Goal: Complete application form

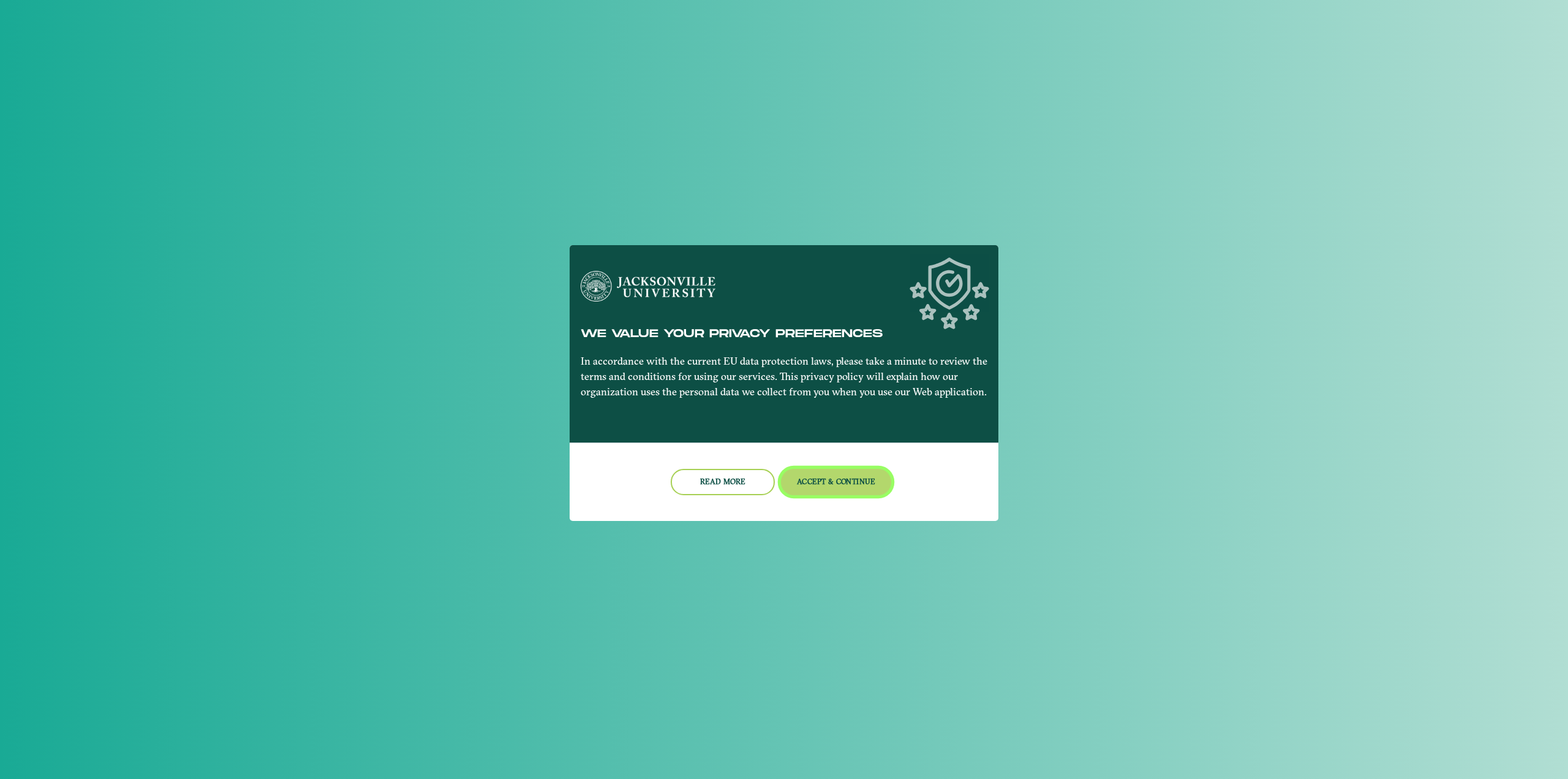
click at [833, 482] on button "Accept & Continue" at bounding box center [836, 482] width 111 height 26
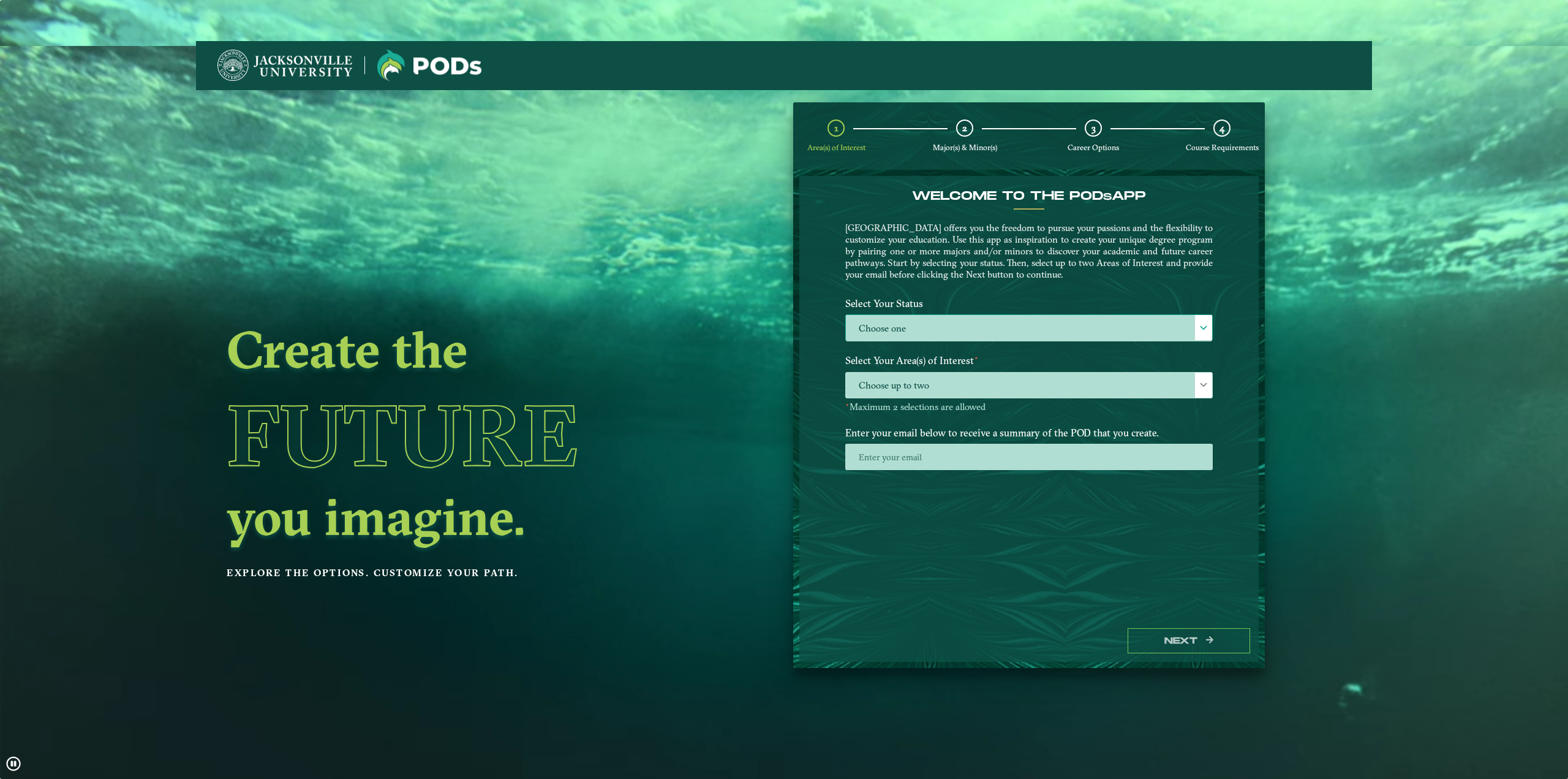
click at [1205, 329] on span at bounding box center [1204, 328] width 9 height 9
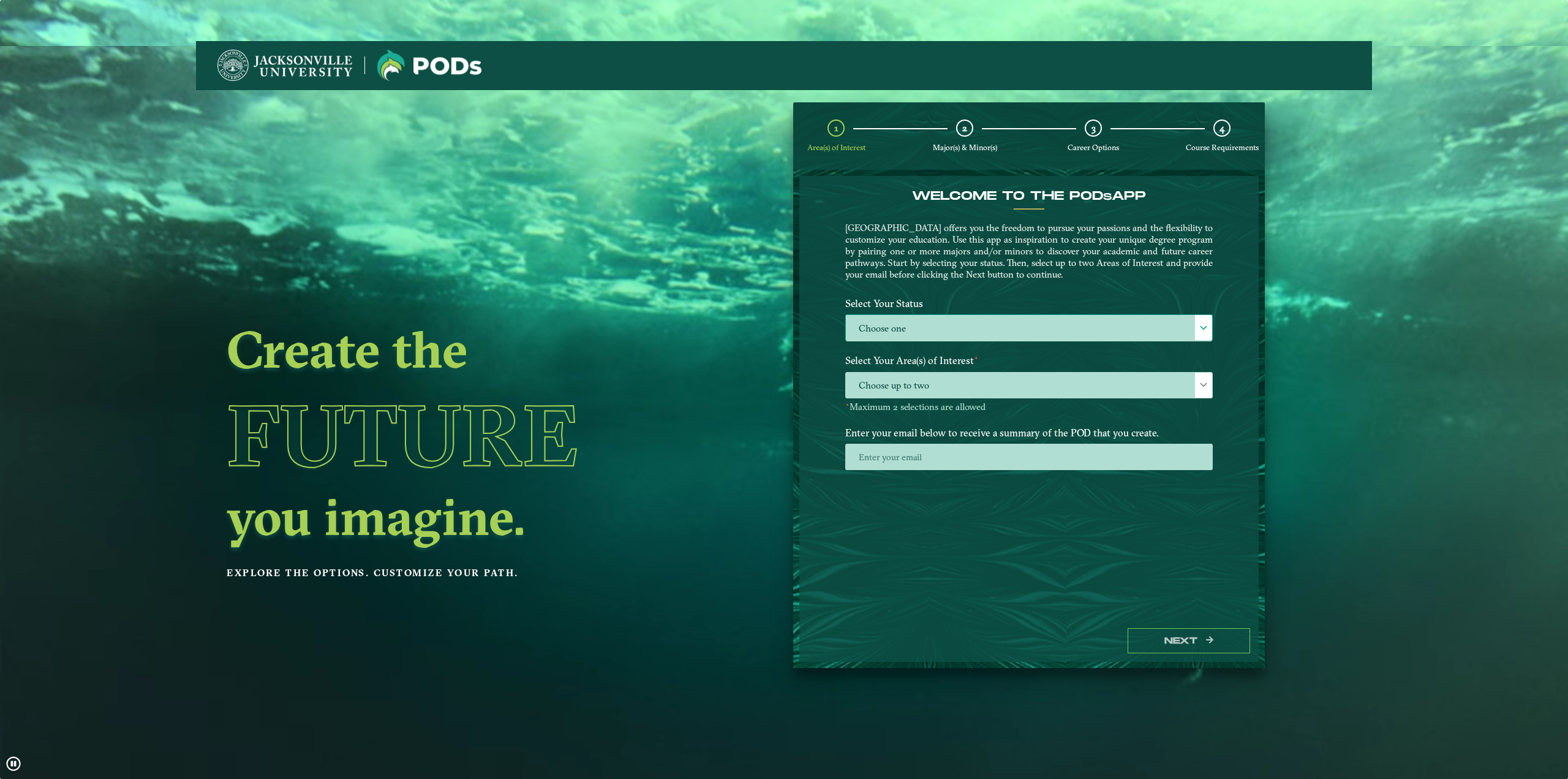
scroll to position [6, 54]
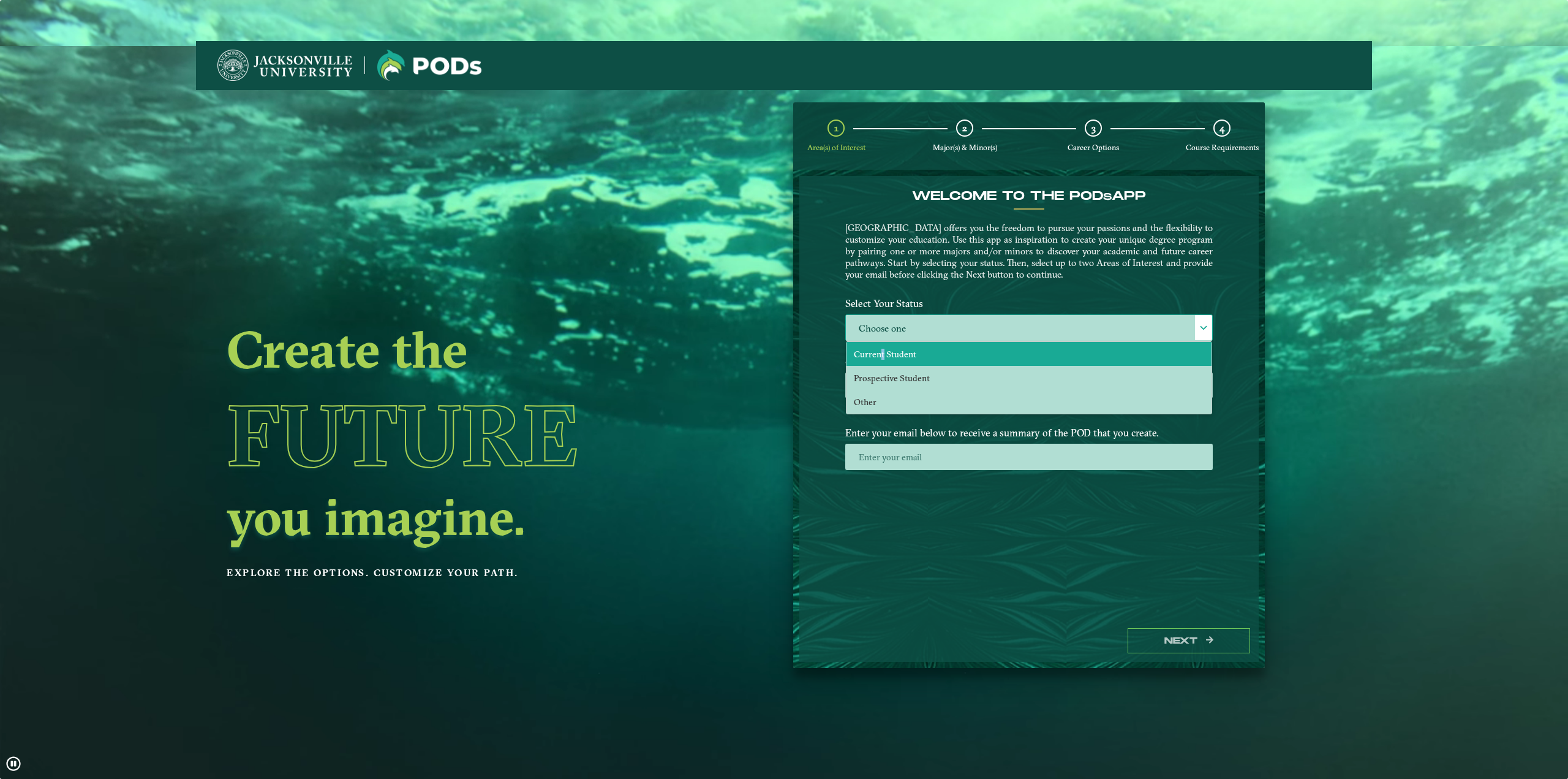
click at [879, 354] on span "Current Student" at bounding box center [885, 354] width 63 height 11
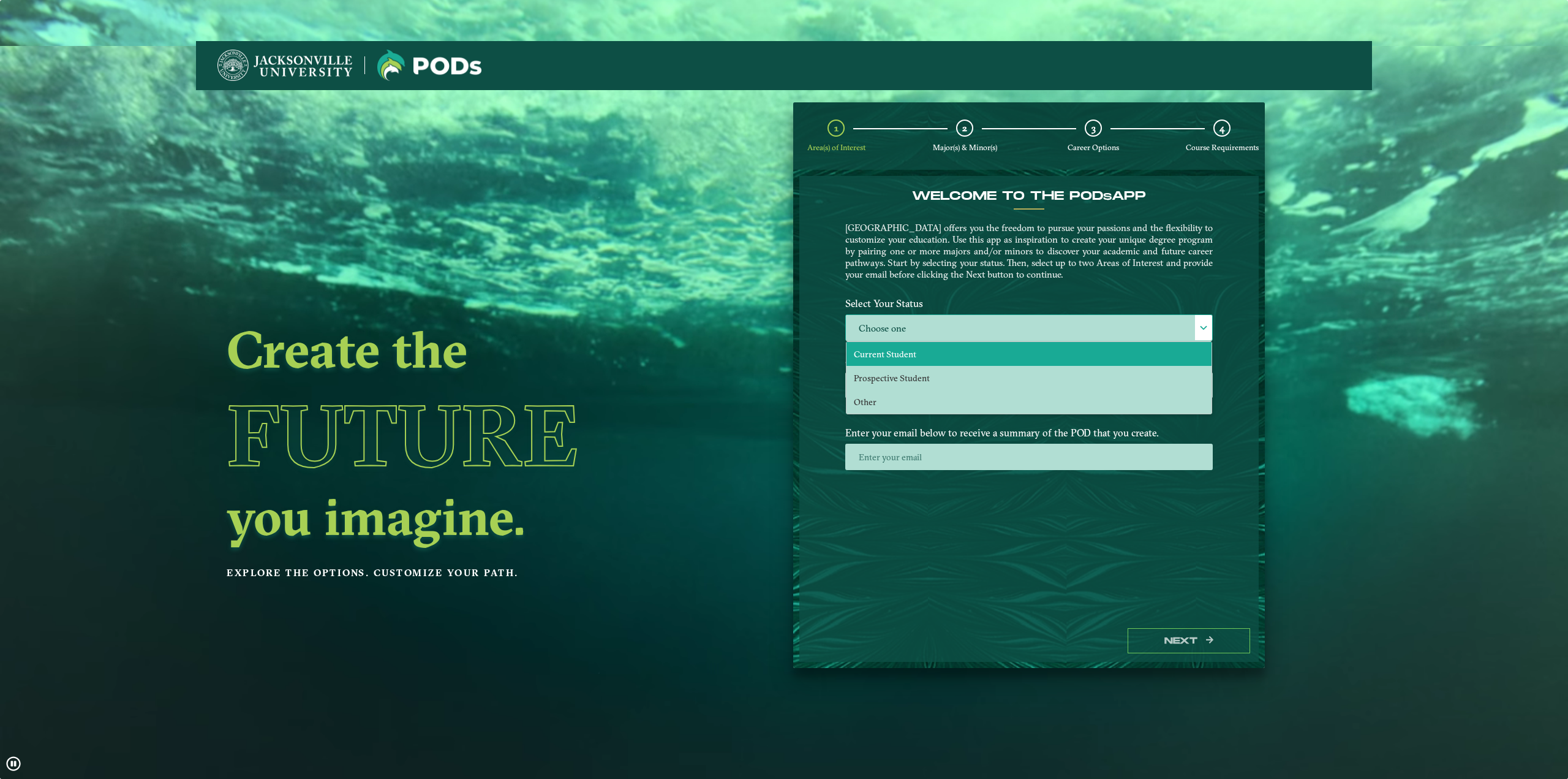
select select "[object Object]"
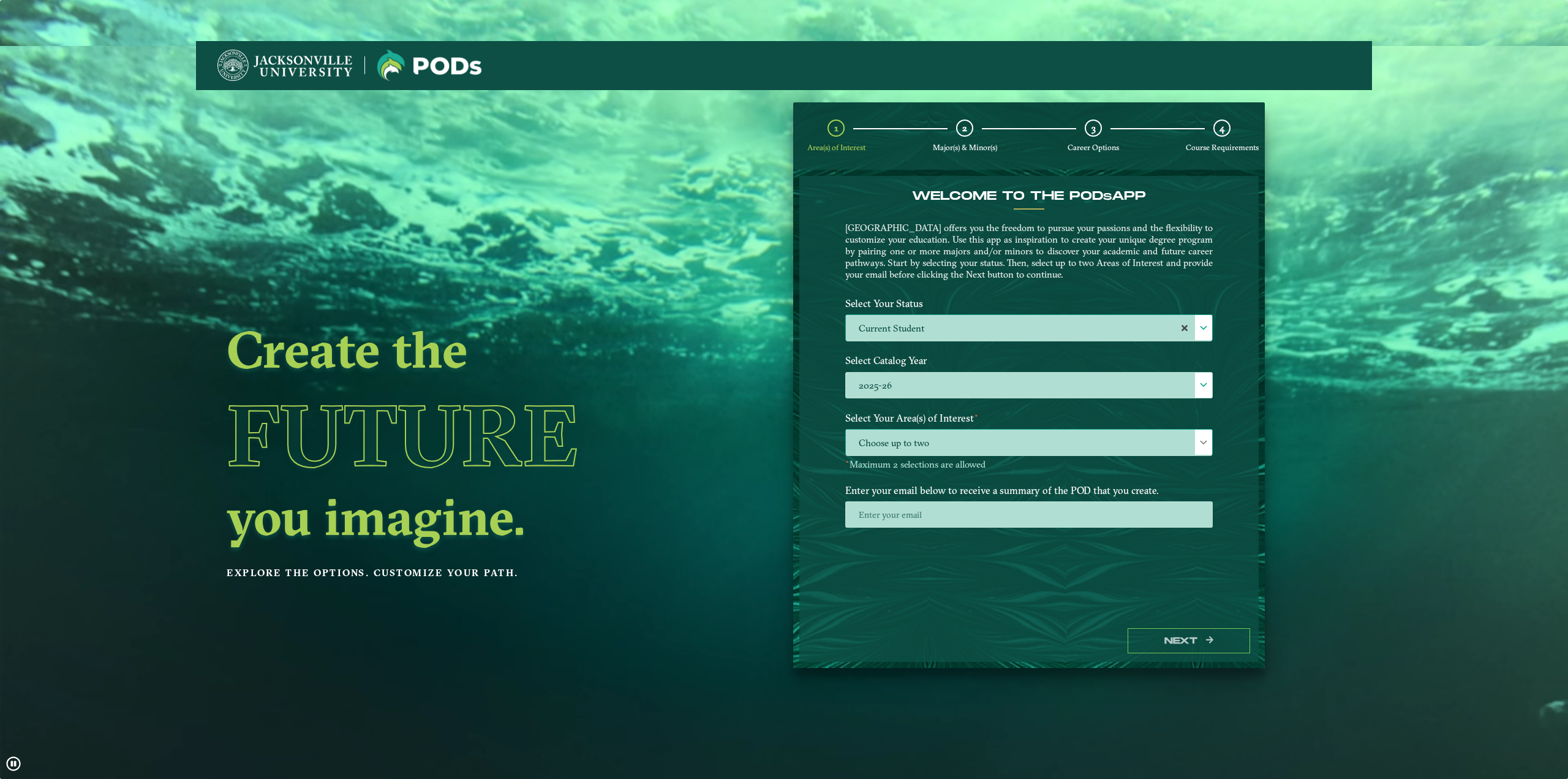
click at [1202, 444] on span at bounding box center [1204, 442] width 9 height 9
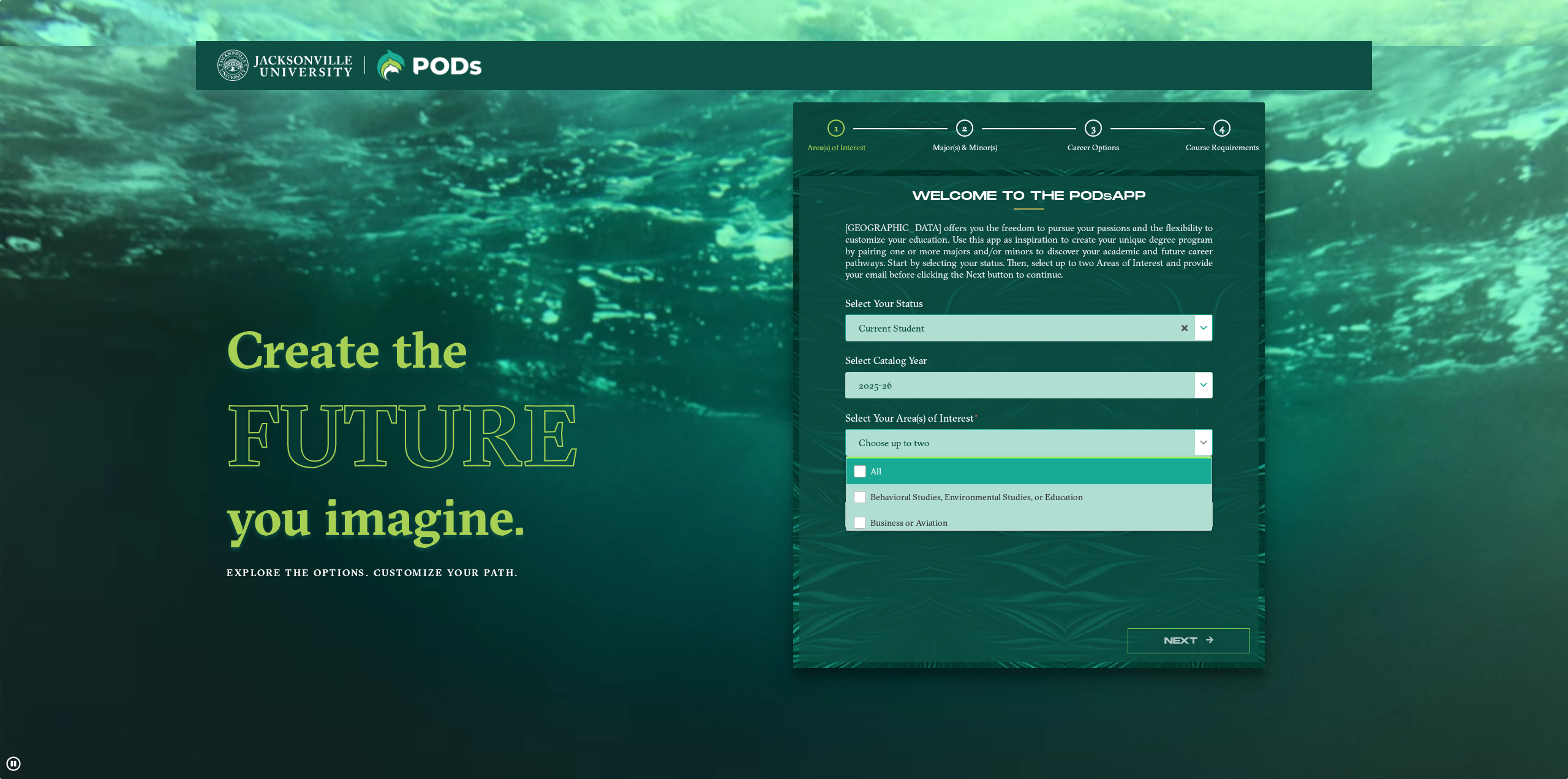
click at [866, 470] on li "All" at bounding box center [1029, 471] width 365 height 26
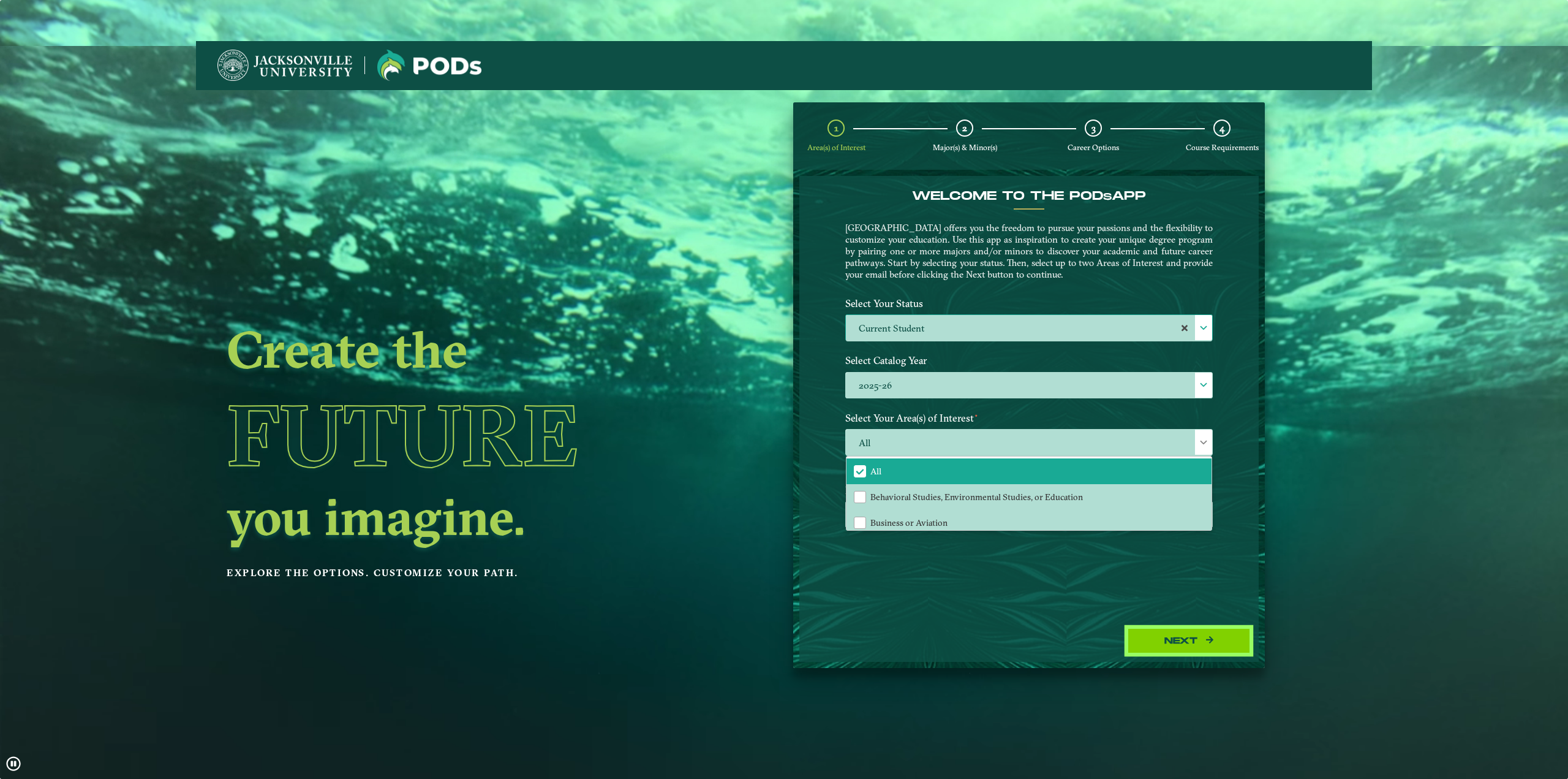
click at [1144, 637] on button "Next" at bounding box center [1189, 641] width 122 height 25
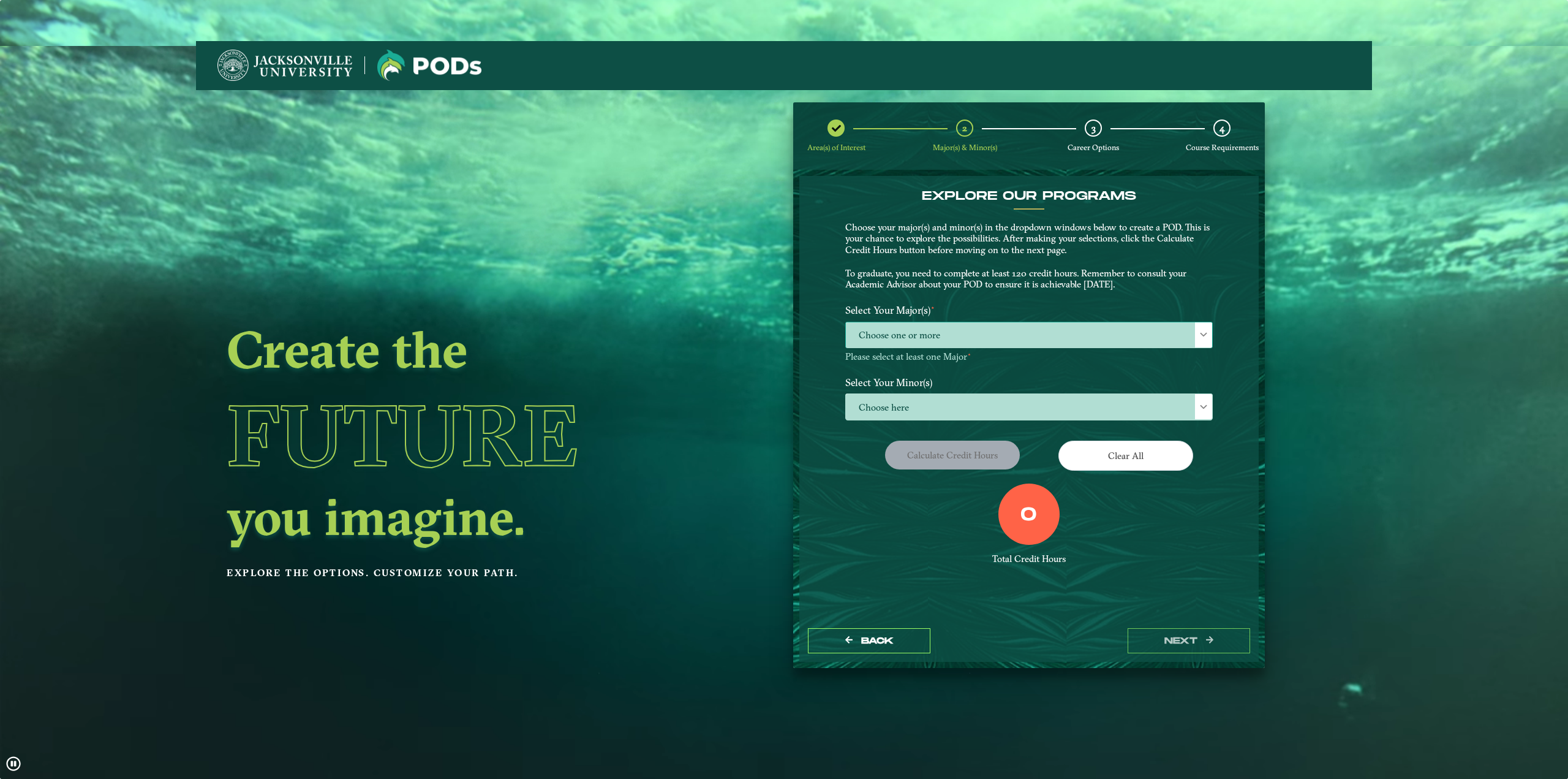
click at [1204, 338] on span at bounding box center [1204, 335] width 9 height 9
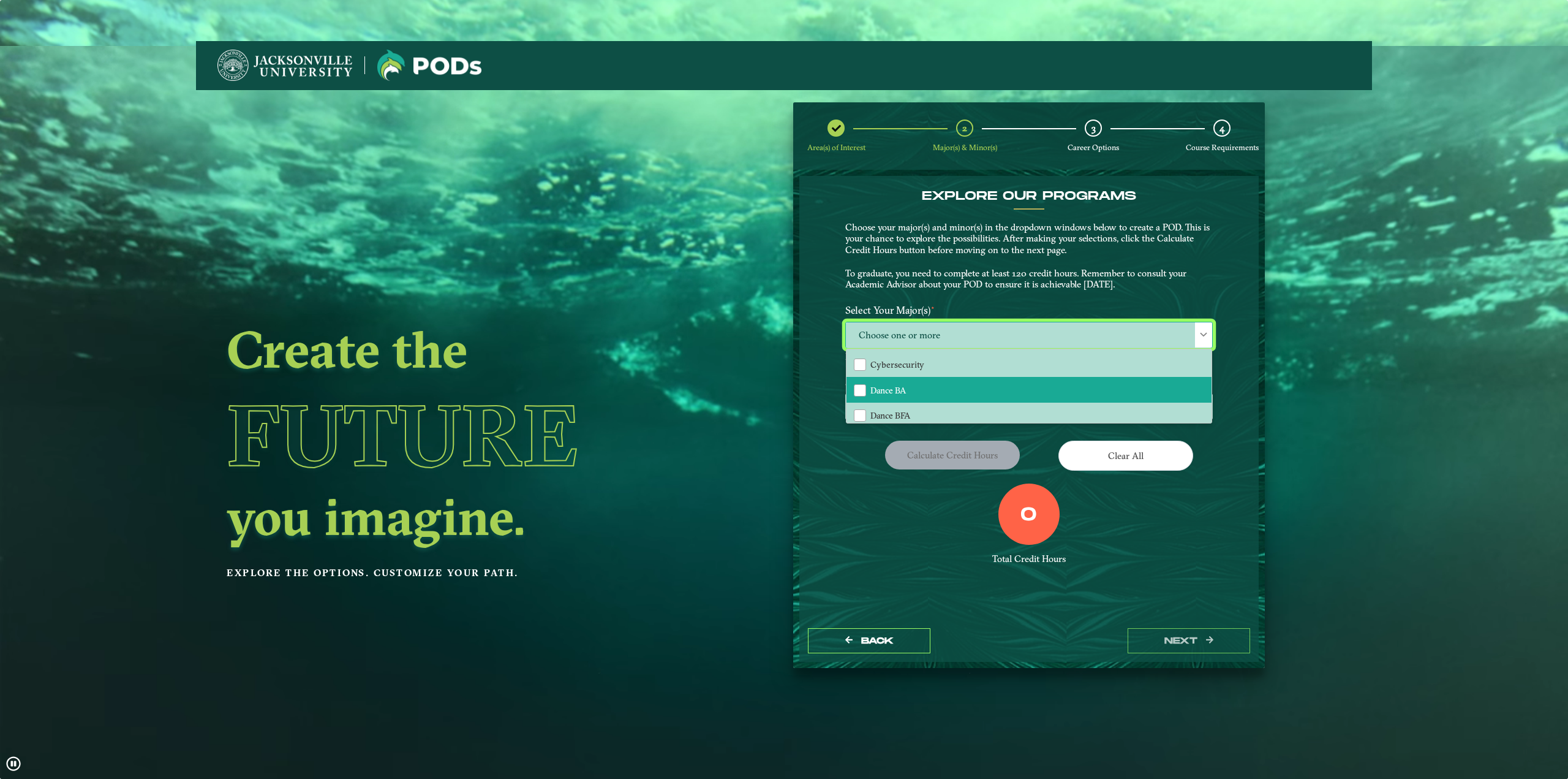
scroll to position [0, 0]
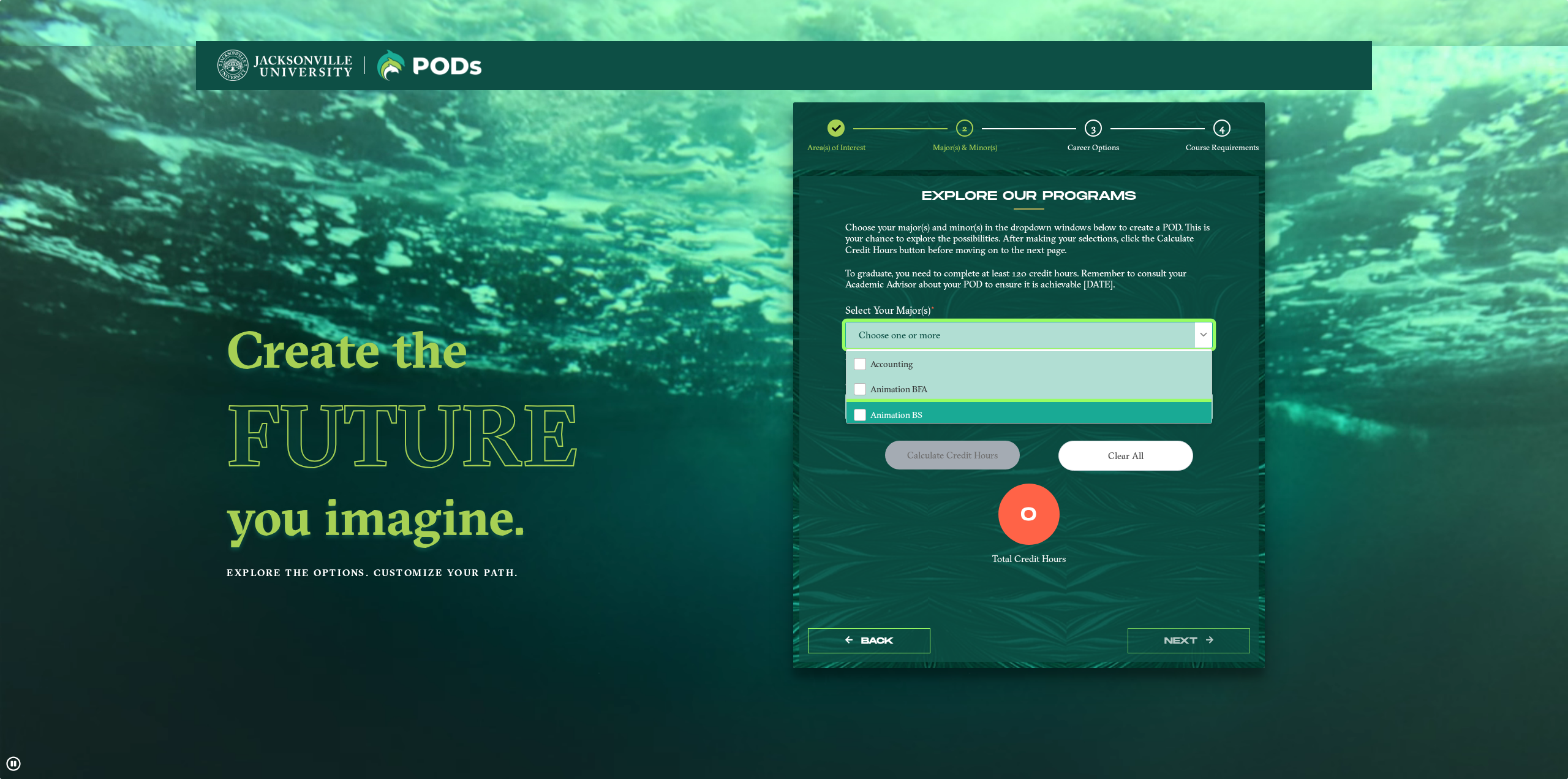
click at [957, 403] on li "Animation BS" at bounding box center [1029, 415] width 365 height 26
